Goal: Transaction & Acquisition: Download file/media

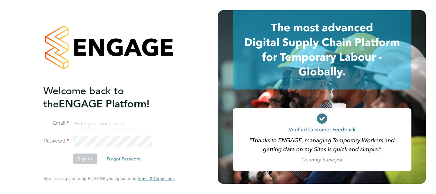
click at [93, 124] on input at bounding box center [112, 123] width 79 height 11
type input "[EMAIL_ADDRESS][PERSON_NAME][DOMAIN_NAME]"
click at [88, 154] on button "Sign In" at bounding box center [85, 158] width 24 height 10
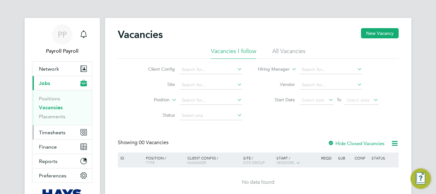
click at [55, 134] on span "Timesheets" at bounding box center [52, 132] width 26 height 6
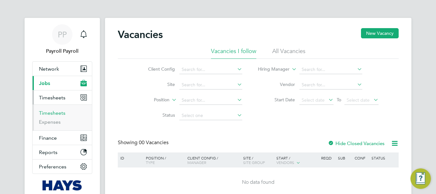
click at [45, 115] on link "Timesheets" at bounding box center [52, 113] width 26 height 6
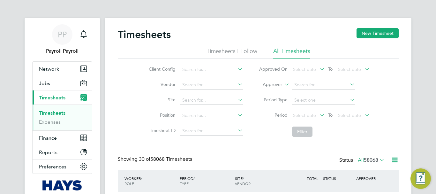
click at [393, 160] on icon at bounding box center [394, 160] width 8 height 8
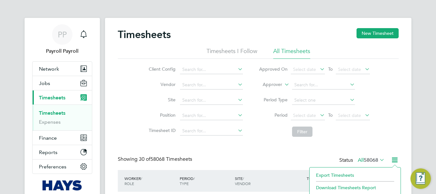
click at [337, 175] on li "Export Timesheets" at bounding box center [355, 174] width 85 height 9
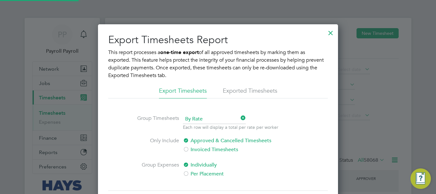
click at [237, 90] on li "Exported Timesheets" at bounding box center [250, 92] width 55 height 11
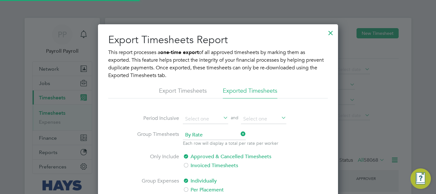
click at [198, 137] on span "By Rate" at bounding box center [214, 135] width 63 height 10
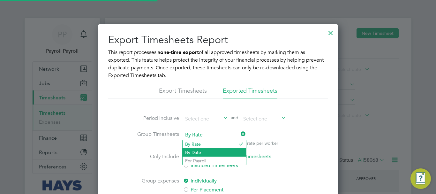
click at [195, 149] on li "By Date" at bounding box center [213, 152] width 63 height 8
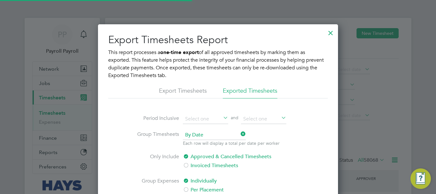
click at [247, 112] on div "Export Timesheets Report This report processes a one-time export of all approve…" at bounding box center [217, 144] width 219 height 222
click at [246, 119] on input at bounding box center [263, 119] width 45 height 10
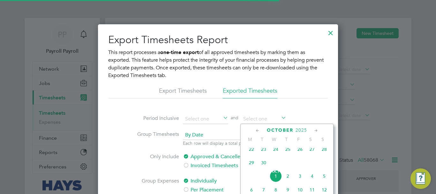
click at [326, 152] on span "28" at bounding box center [324, 149] width 12 height 12
type input "28 Sep 2025"
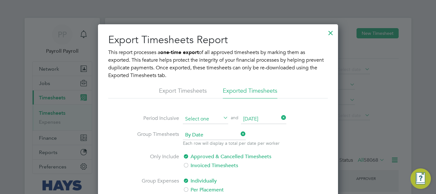
click at [191, 115] on input at bounding box center [205, 119] width 45 height 10
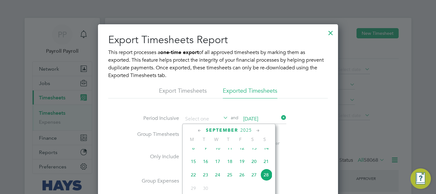
click at [193, 166] on span "15" at bounding box center [193, 161] width 12 height 12
type input "15 Sep 2025"
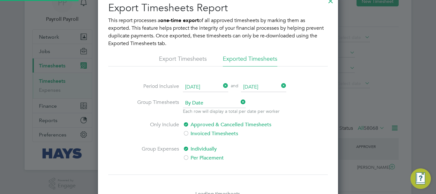
click at [192, 159] on label "Per Placement" at bounding box center [236, 158] width 107 height 8
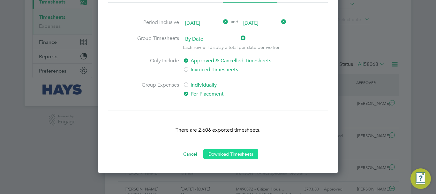
click at [235, 153] on button "Download Timesheets" at bounding box center [230, 154] width 55 height 10
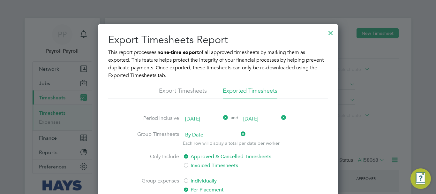
click at [331, 32] on div at bounding box center [330, 31] width 11 height 11
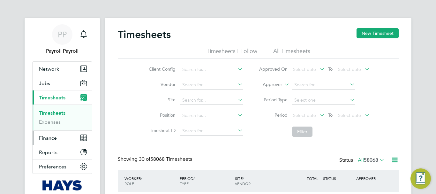
scroll to position [16, 56]
click at [48, 137] on span "Finance" at bounding box center [48, 138] width 18 height 6
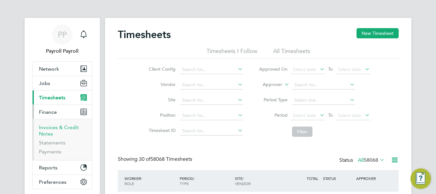
click at [50, 128] on link "Invoices & Credit Notes" at bounding box center [59, 130] width 40 height 12
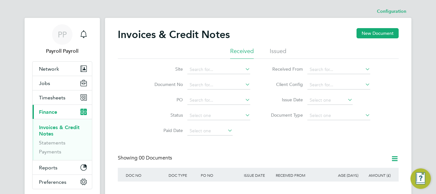
click at [280, 52] on li "Issued" at bounding box center [278, 52] width 17 height 11
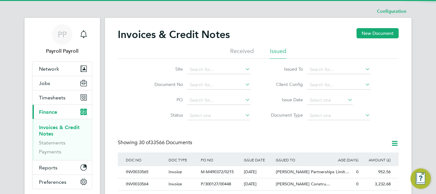
click at [364, 70] on icon at bounding box center [364, 68] width 0 height 9
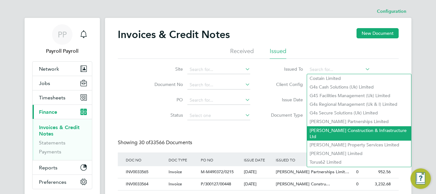
click at [351, 128] on li "Morgan Sindall Construction & Infrastructure Ltd" at bounding box center [359, 133] width 104 height 14
type input "Morgan Sindall Construction & Infrastructure Ltd"
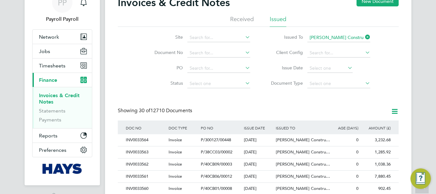
click at [394, 110] on icon at bounding box center [394, 111] width 8 height 8
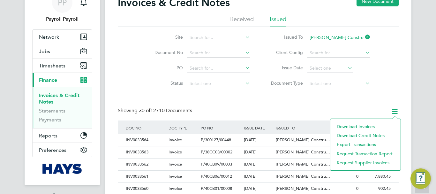
click at [361, 125] on li "Download invoices" at bounding box center [365, 126] width 64 height 9
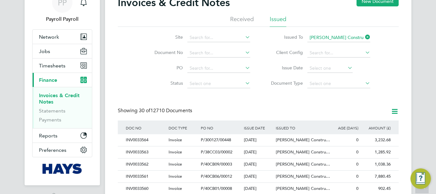
click at [396, 111] on icon at bounding box center [394, 111] width 8 height 8
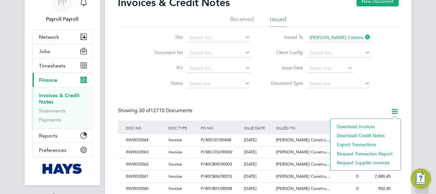
click at [376, 136] on li "Download credit notes" at bounding box center [365, 135] width 64 height 9
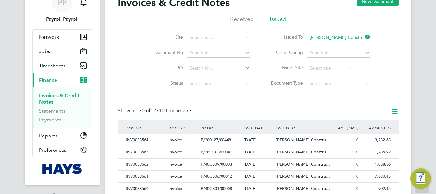
drag, startPoint x: 261, startPoint y: 98, endPoint x: 261, endPoint y: 102, distance: 3.8
click at [336, 84] on input at bounding box center [338, 83] width 63 height 9
click at [325, 101] on li "Credit notes" at bounding box center [338, 100] width 63 height 8
type input "Credit notes"
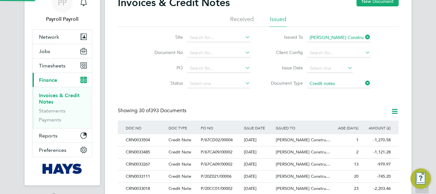
scroll to position [12, 43]
click at [142, 151] on div "CRN0033485" at bounding box center [145, 152] width 43 height 12
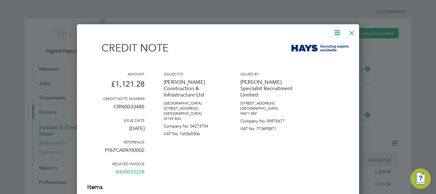
click at [352, 34] on div at bounding box center [351, 31] width 11 height 11
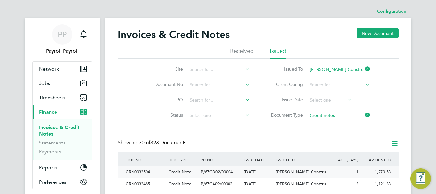
click at [151, 170] on div "CRN0033504" at bounding box center [145, 172] width 43 height 12
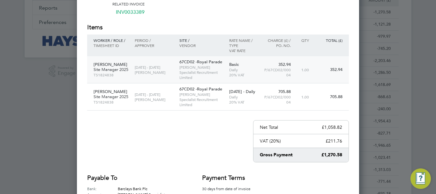
scroll to position [128, 0]
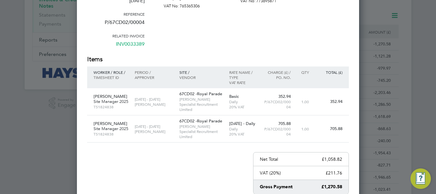
click at [131, 44] on link "INV0033389" at bounding box center [130, 46] width 29 height 17
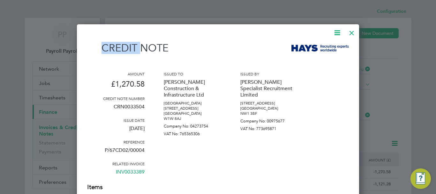
click at [131, 44] on div "Credit note" at bounding box center [218, 51] width 262 height 19
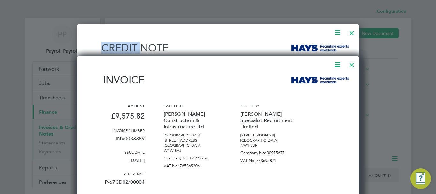
click at [350, 33] on div at bounding box center [351, 31] width 11 height 11
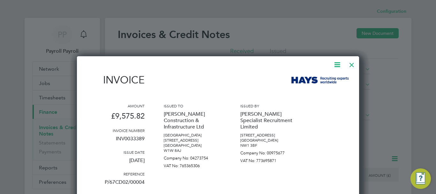
click at [352, 64] on div at bounding box center [351, 62] width 11 height 11
click at [351, 63] on div at bounding box center [351, 62] width 11 height 11
click at [351, 64] on div at bounding box center [351, 62] width 11 height 11
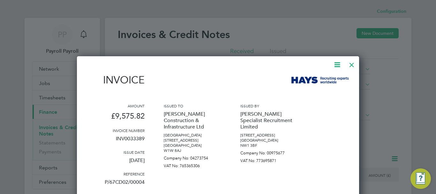
click at [206, 89] on div "Invoice" at bounding box center [218, 83] width 262 height 19
click at [349, 63] on div at bounding box center [351, 62] width 11 height 11
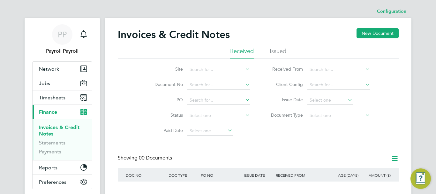
click at [290, 32] on div "Invoices & Credit Notes New Document" at bounding box center [258, 37] width 281 height 19
click at [279, 52] on li "Issued" at bounding box center [278, 52] width 17 height 11
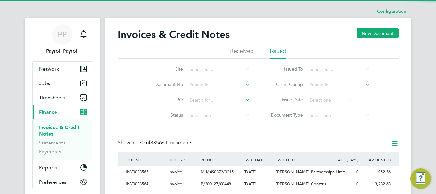
scroll to position [12, 43]
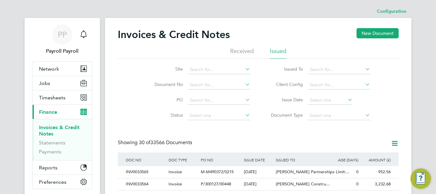
click at [364, 70] on icon at bounding box center [364, 68] width 0 height 9
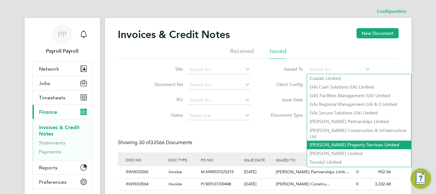
click at [358, 140] on li "Morgan Sindall Property Services Limited" at bounding box center [359, 144] width 104 height 9
type input "Morgan Sindall Property Services Limited"
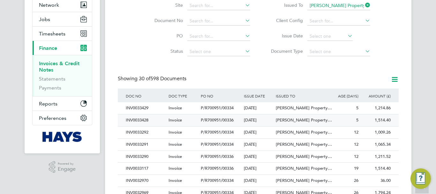
click at [144, 119] on div "INV0033428" at bounding box center [145, 120] width 43 height 12
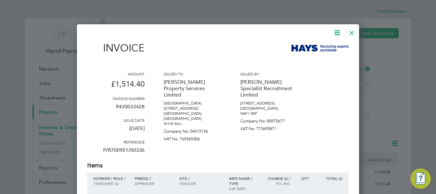
click at [336, 33] on icon at bounding box center [337, 33] width 8 height 8
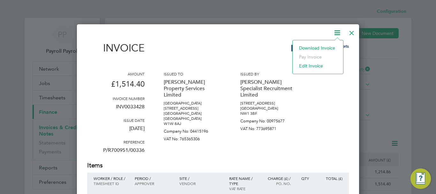
click at [307, 48] on li "Download Invoice" at bounding box center [318, 47] width 44 height 9
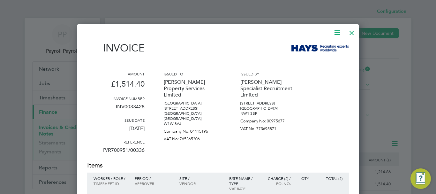
click at [351, 33] on div at bounding box center [351, 31] width 11 height 11
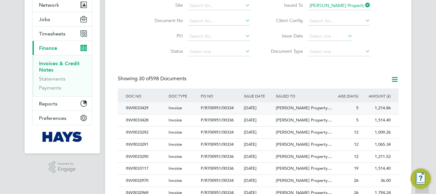
click at [140, 106] on div "INV0033429" at bounding box center [145, 108] width 43 height 12
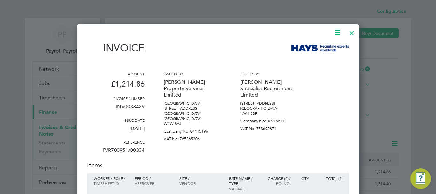
click at [334, 33] on icon at bounding box center [337, 33] width 8 height 8
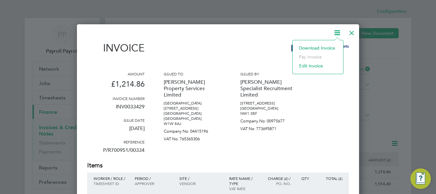
click at [312, 48] on li "Download Invoice" at bounding box center [318, 47] width 44 height 9
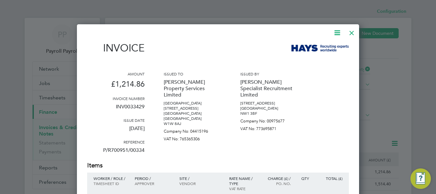
click at [255, 37] on div "Invoice Amount £1,214.86 Invoice number INV0033429 Issue date 26 Sep 2025 Refer…" at bounding box center [218, 189] width 262 height 320
click at [352, 33] on div at bounding box center [351, 31] width 11 height 11
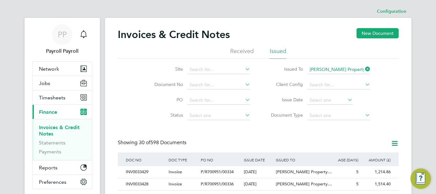
scroll to position [32, 0]
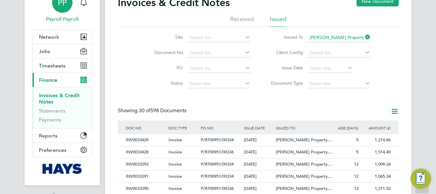
click at [64, 11] on div "PP" at bounding box center [62, 2] width 20 height 20
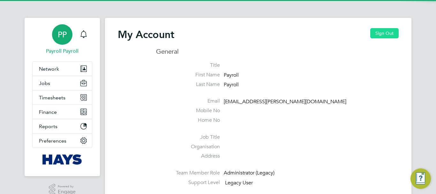
click at [380, 36] on button "Sign Out" at bounding box center [384, 33] width 28 height 10
